Goal: Navigation & Orientation: Find specific page/section

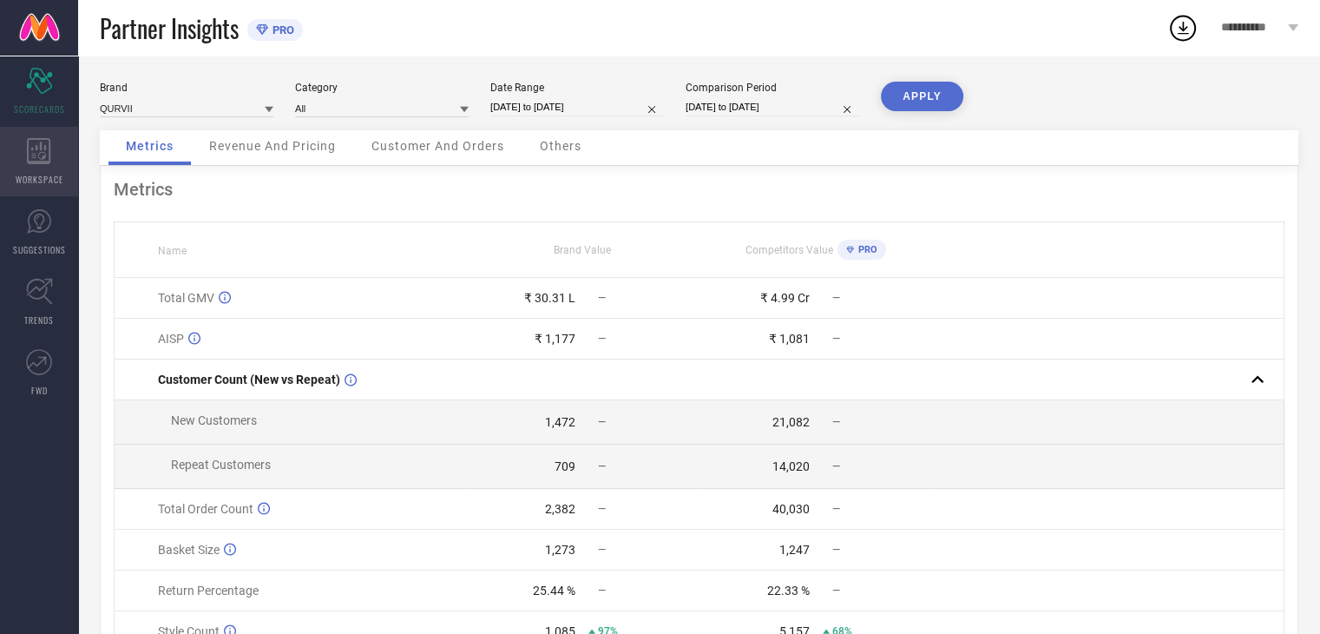
click at [54, 171] on div "WORKSPACE" at bounding box center [39, 161] width 78 height 69
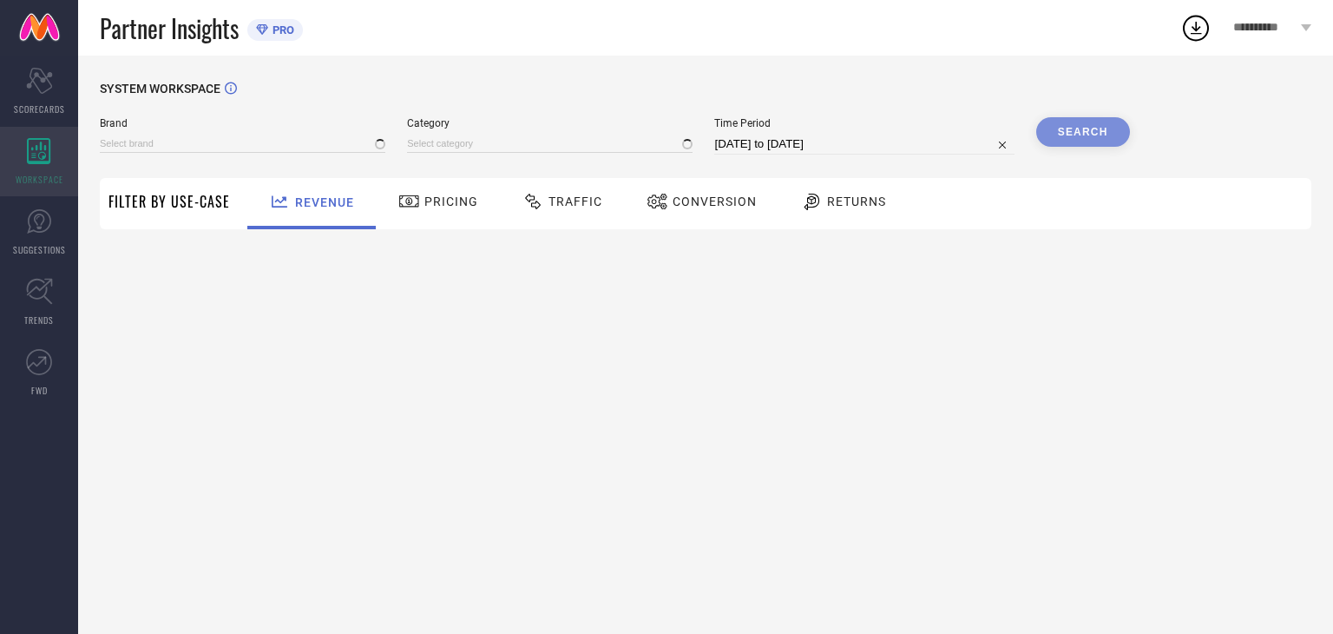
type input "QURVII"
type input "All"
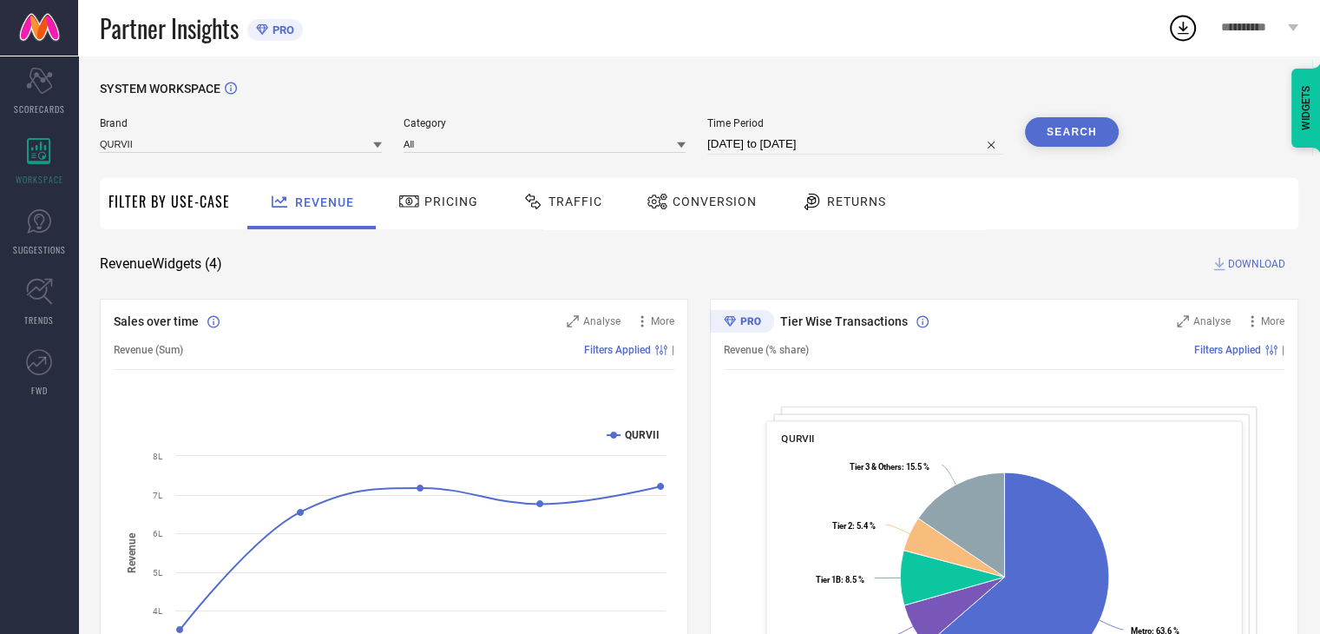
click at [668, 261] on div "Revenue Widgets ( 4 ) DOWNLOAD" at bounding box center [699, 263] width 1199 height 17
click at [65, 224] on link "SUGGESTIONS" at bounding box center [39, 231] width 78 height 69
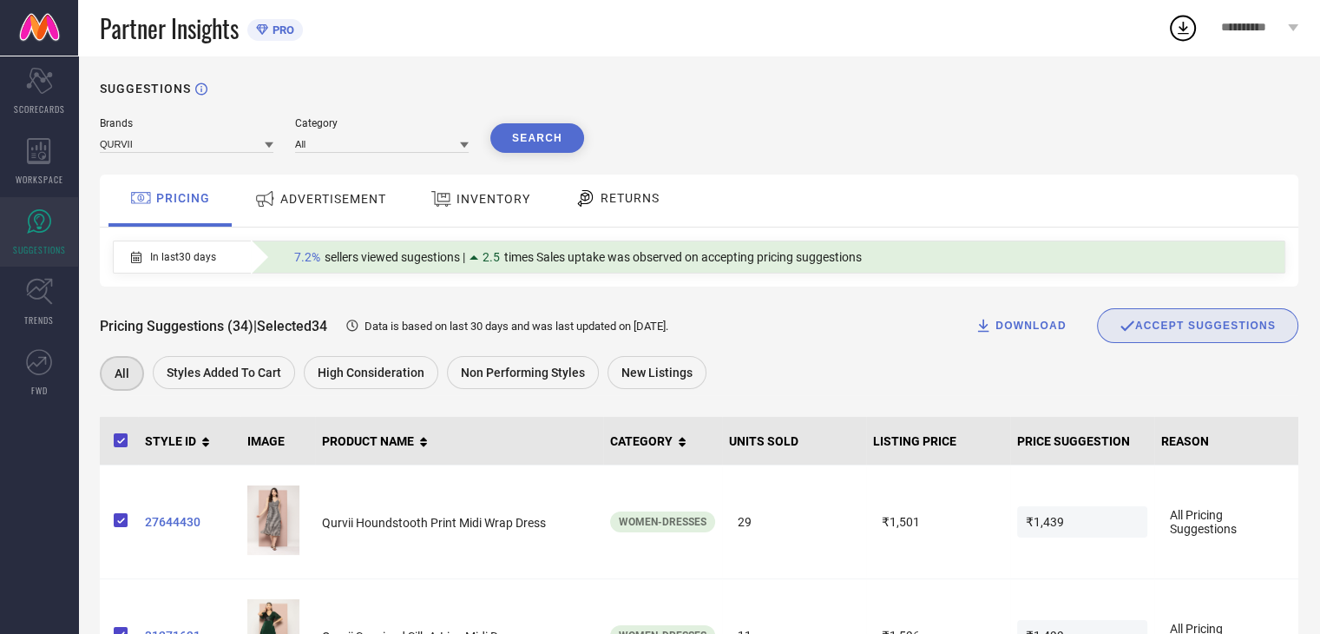
click at [329, 212] on div "ADVERTISEMENT" at bounding box center [320, 198] width 141 height 31
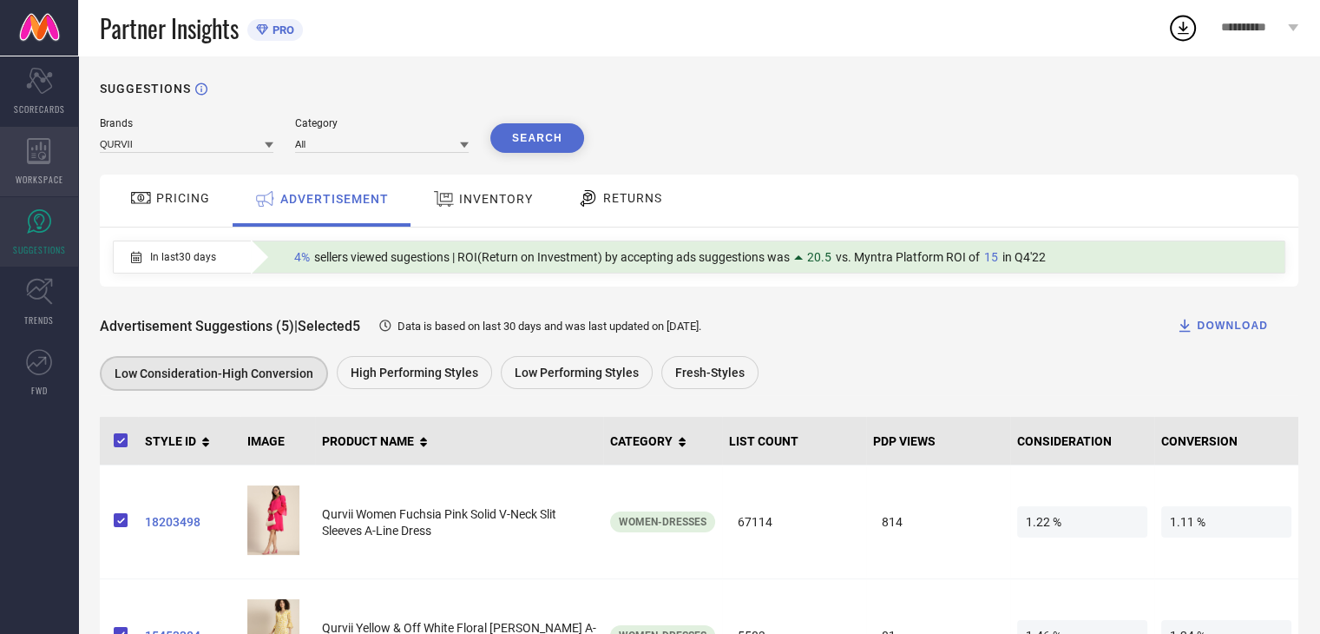
click at [56, 173] on span "WORKSPACE" at bounding box center [40, 179] width 48 height 13
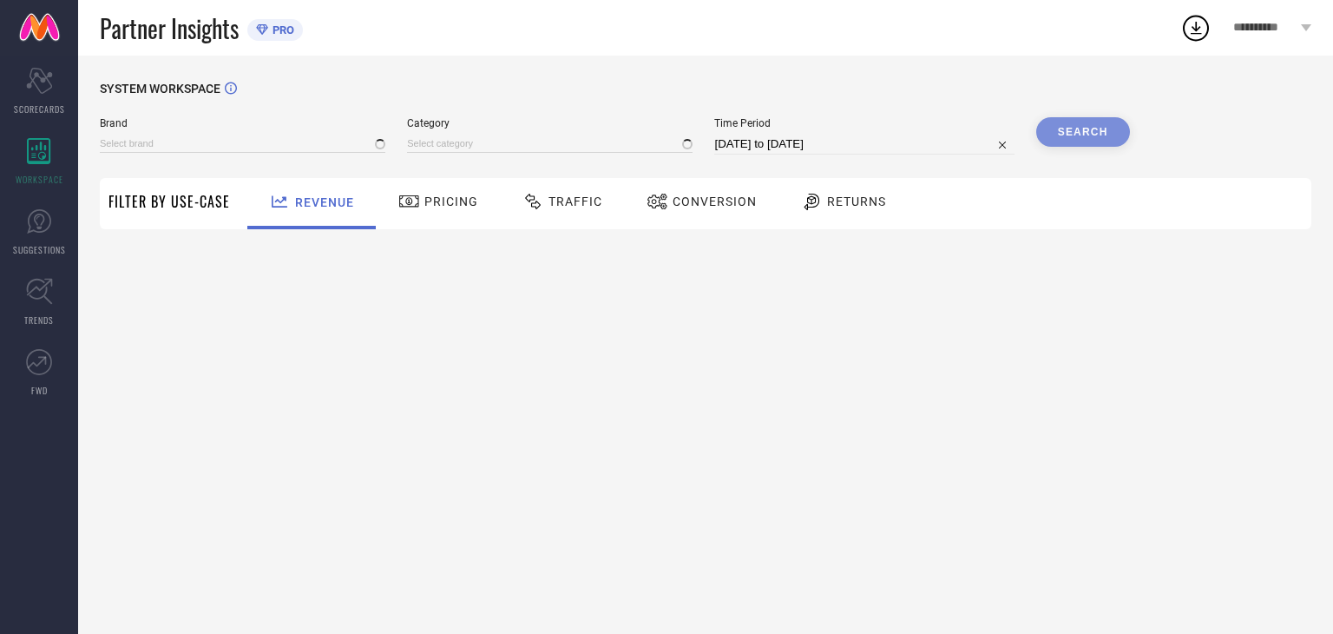
type input "QURVII"
type input "All"
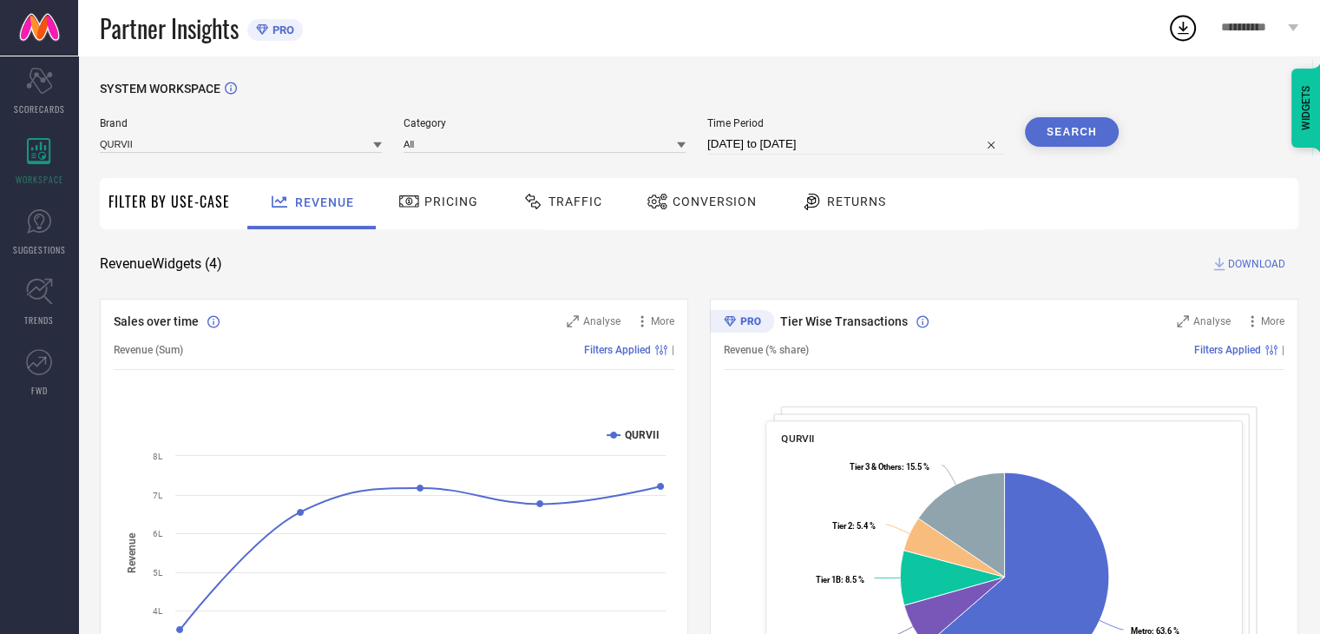
click at [663, 197] on icon at bounding box center [658, 201] width 22 height 21
